Goal: Transaction & Acquisition: Purchase product/service

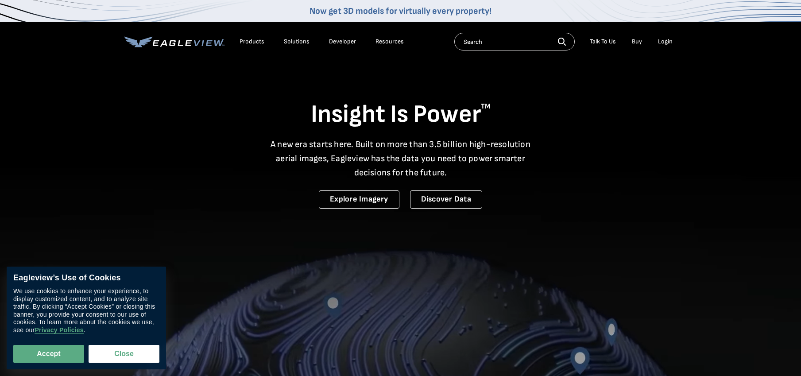
click at [662, 42] on div "Login" at bounding box center [665, 42] width 15 height 8
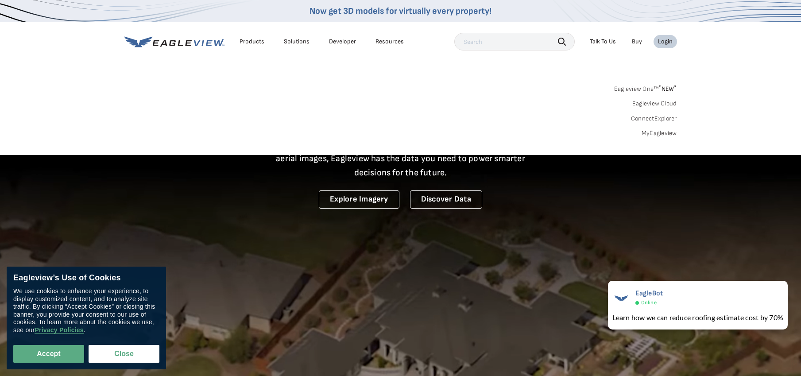
click at [660, 130] on link "MyEagleview" at bounding box center [658, 133] width 35 height 8
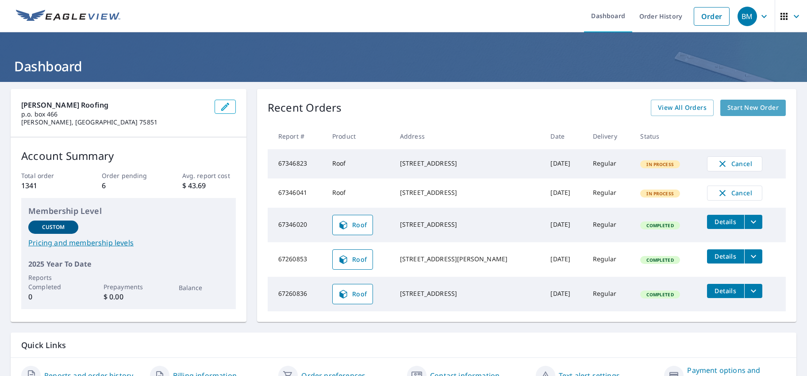
click at [757, 107] on span "Start New Order" at bounding box center [753, 107] width 51 height 11
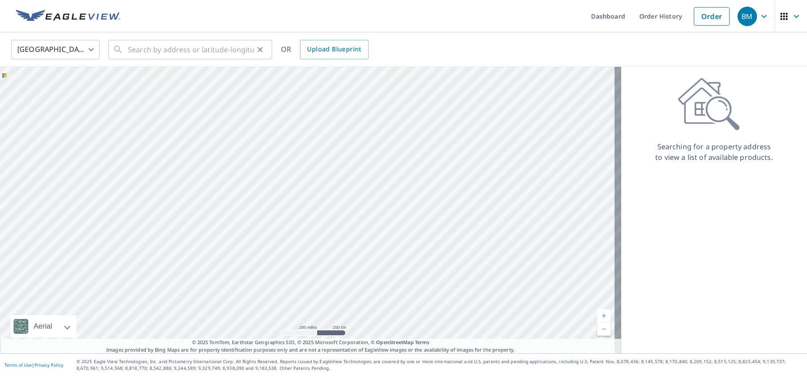
click at [124, 48] on div "​" at bounding box center [190, 49] width 164 height 19
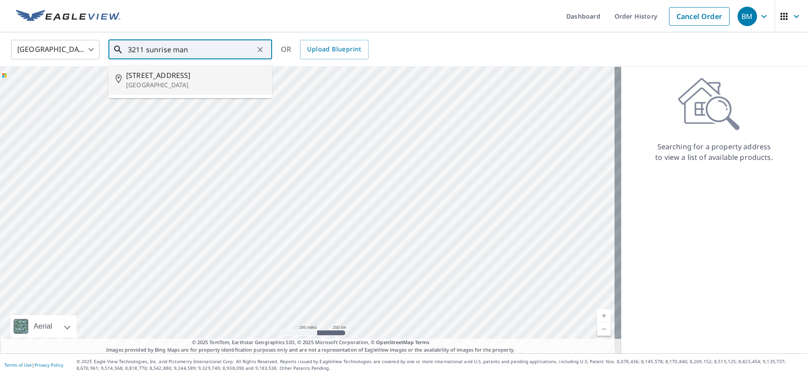
click at [139, 81] on p "Houston, TX 77082" at bounding box center [195, 85] width 139 height 9
type input "3211 Sunrise Manor Ct Houston, TX 77082"
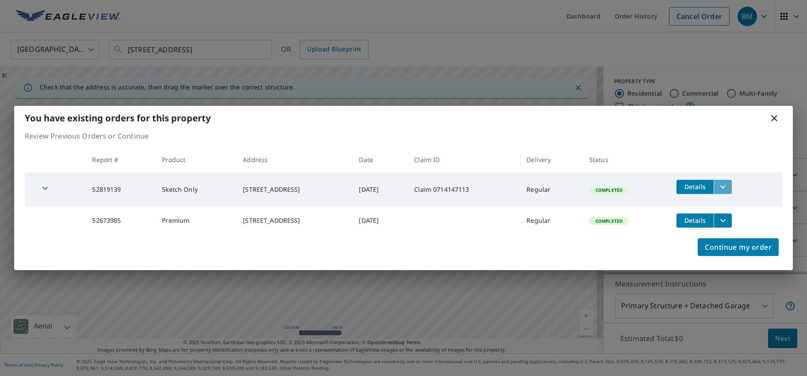
click at [729, 182] on icon "filesDropdownBtn-52819139" at bounding box center [723, 186] width 11 height 11
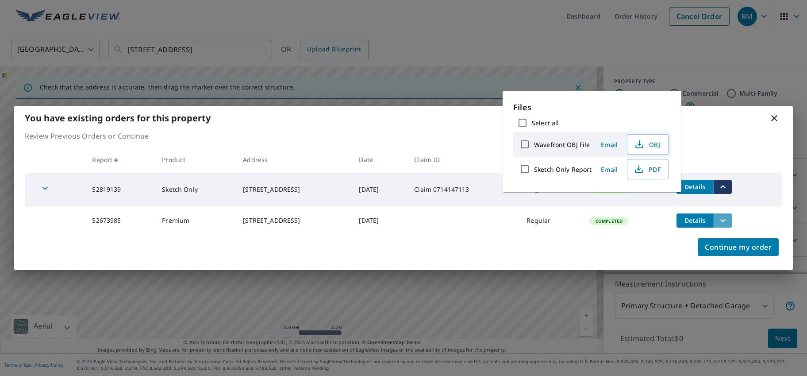
click at [727, 216] on icon "filesDropdownBtn-52673985" at bounding box center [723, 220] width 11 height 11
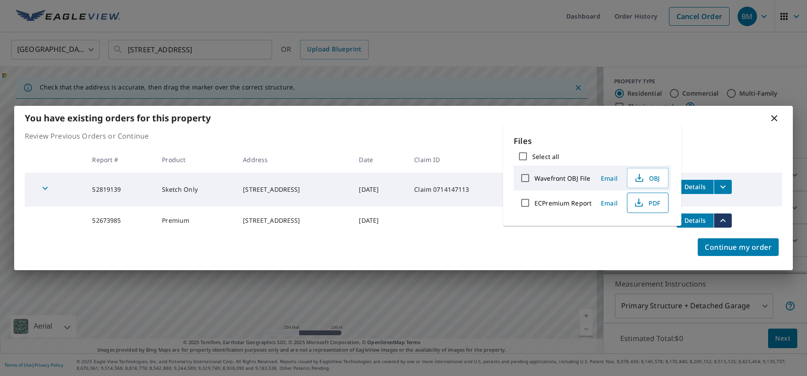
click at [650, 201] on span "PDF" at bounding box center [647, 202] width 28 height 11
click at [773, 115] on icon at bounding box center [775, 118] width 6 height 6
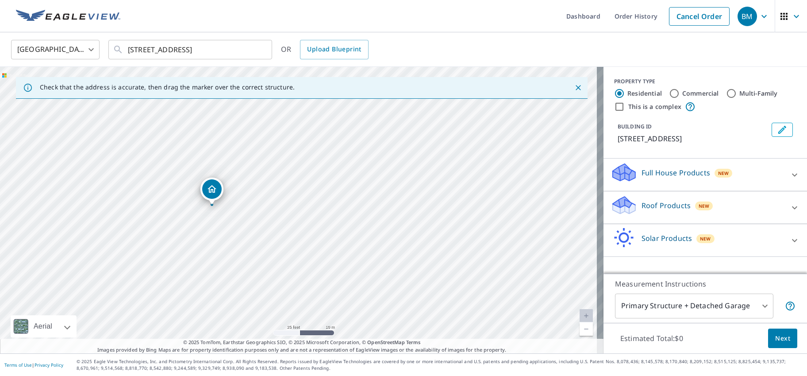
drag, startPoint x: 225, startPoint y: 135, endPoint x: 316, endPoint y: 248, distance: 145.0
click at [316, 248] on div "3211 Sunrise Manor Ct Houston, TX 77082" at bounding box center [302, 210] width 604 height 286
click at [790, 206] on icon at bounding box center [795, 207] width 11 height 11
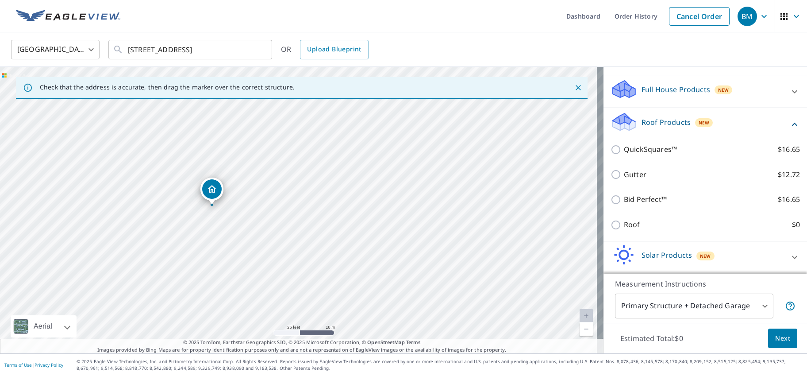
scroll to position [83, 0]
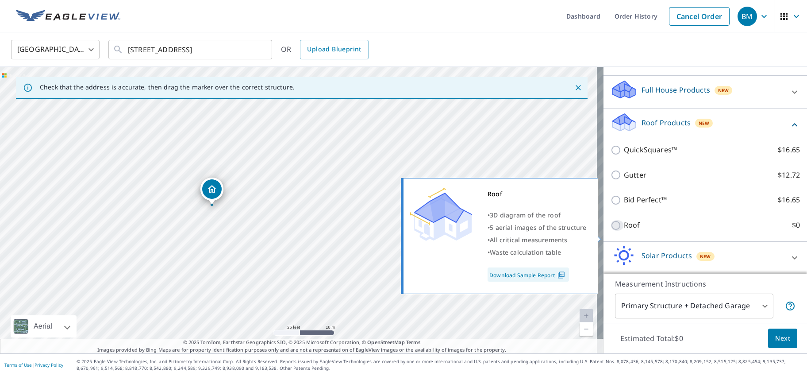
click at [611, 231] on input "Roof $0" at bounding box center [617, 225] width 13 height 11
checkbox input "true"
type input "3"
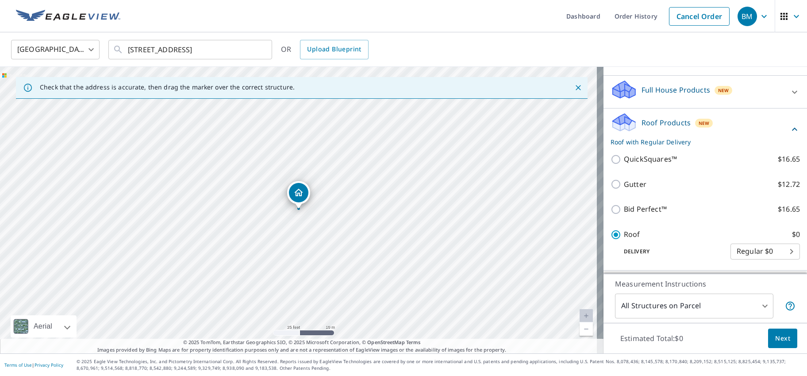
scroll to position [99, 0]
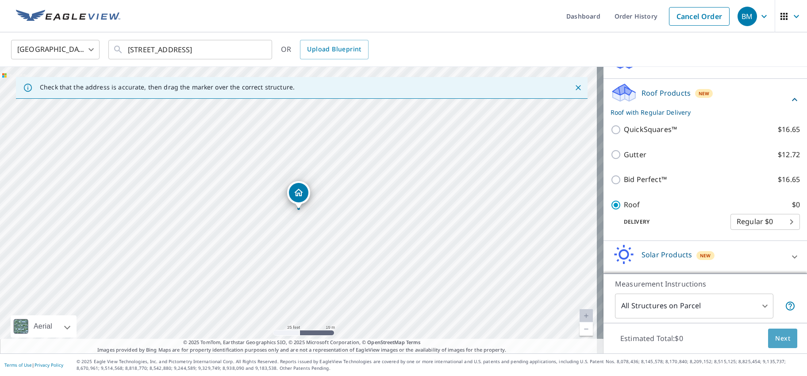
click at [776, 335] on span "Next" at bounding box center [783, 338] width 15 height 11
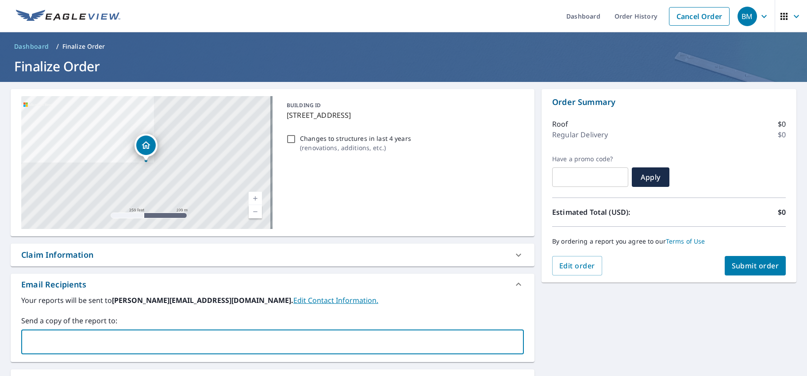
click at [31, 344] on input "text" at bounding box center [266, 341] width 482 height 17
type input "moriah@mossroofinghouston.com"
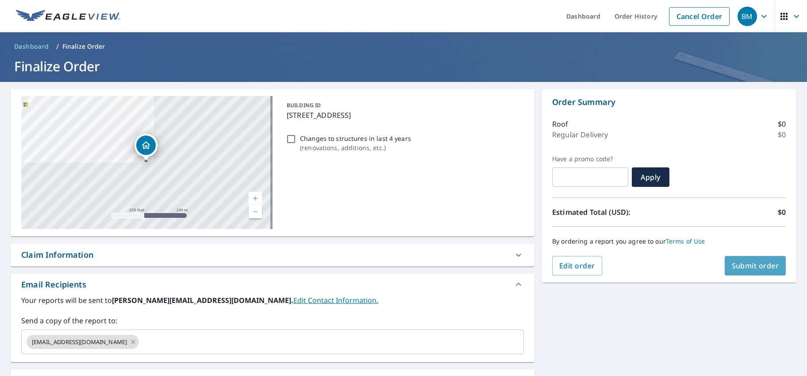
click at [745, 267] on span "Submit order" at bounding box center [755, 266] width 47 height 10
